Goal: Task Accomplishment & Management: Use online tool/utility

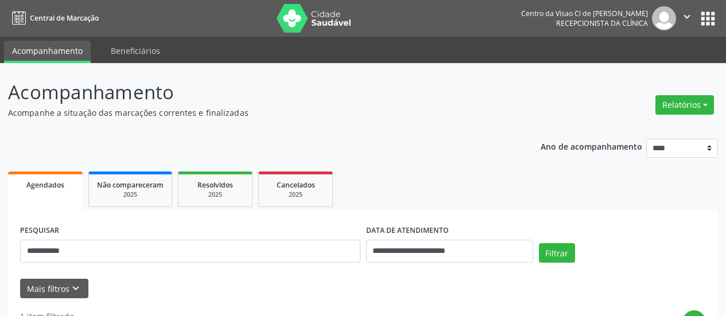
scroll to position [222, 0]
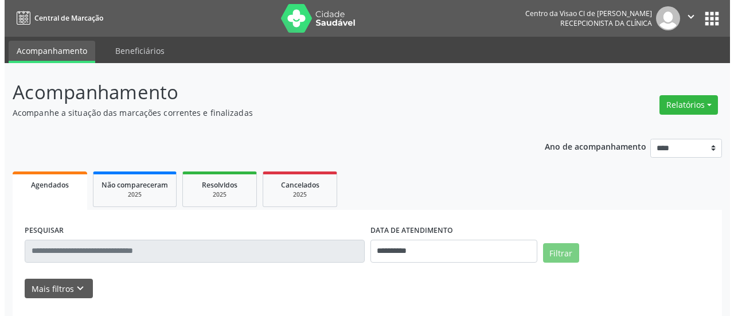
scroll to position [63, 0]
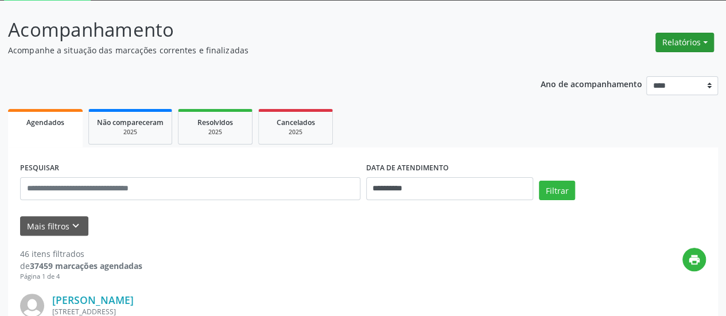
click at [669, 42] on button "Relatórios" at bounding box center [684, 43] width 59 height 20
click at [634, 67] on link "Agendamentos" at bounding box center [652, 67] width 123 height 16
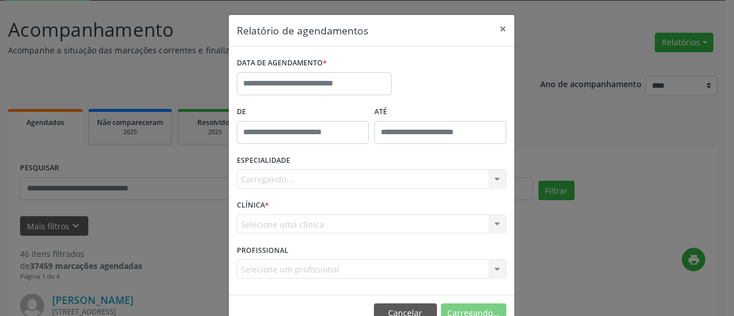
scroll to position [0, 0]
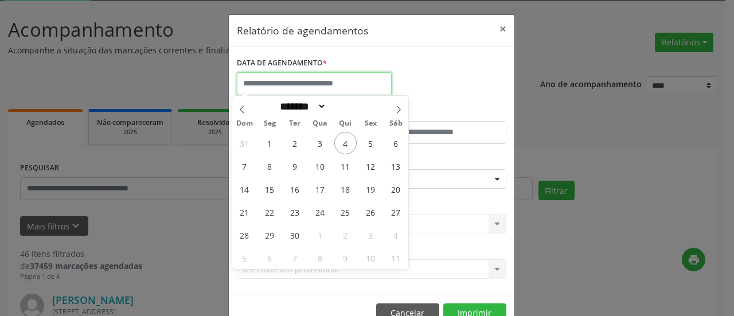
click at [321, 73] on input "text" at bounding box center [314, 83] width 155 height 23
click at [287, 186] on span "16" at bounding box center [295, 189] width 22 height 22
type input "**********"
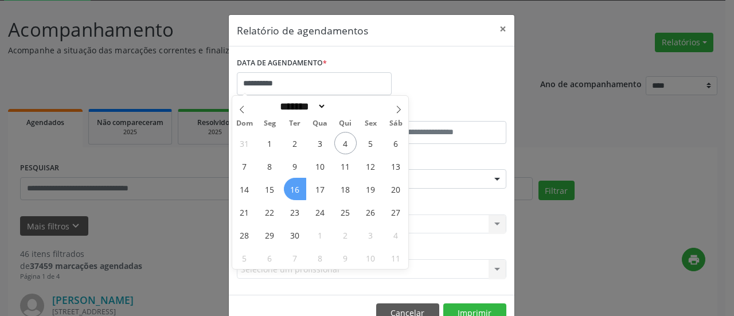
click at [287, 186] on span "16" at bounding box center [295, 189] width 22 height 22
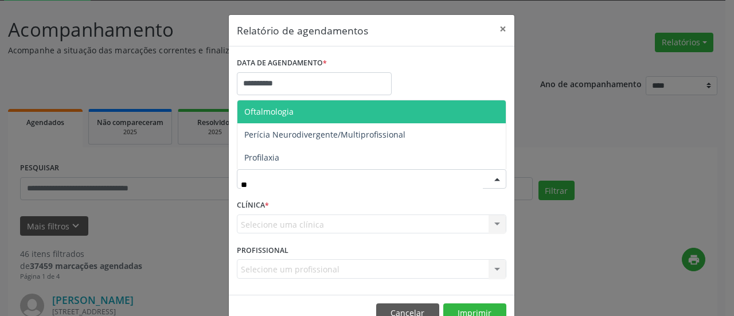
type input "***"
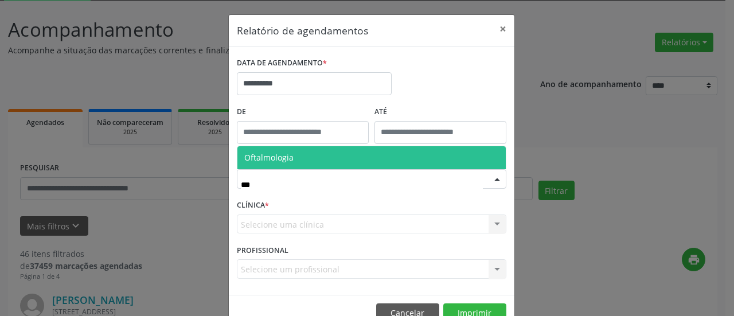
click at [276, 161] on span "Oftalmologia" at bounding box center [268, 157] width 49 height 11
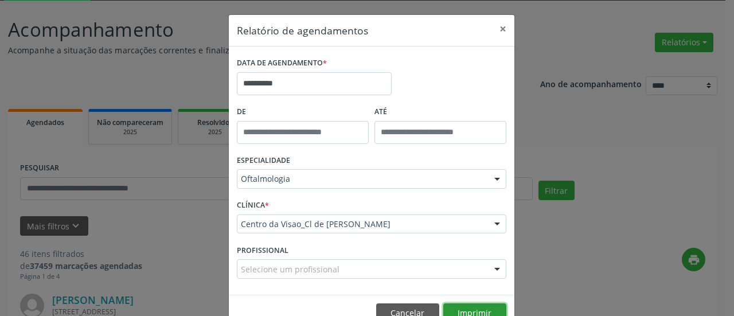
click at [472, 305] on button "Imprimir" at bounding box center [474, 313] width 63 height 20
